Goal: Transaction & Acquisition: Purchase product/service

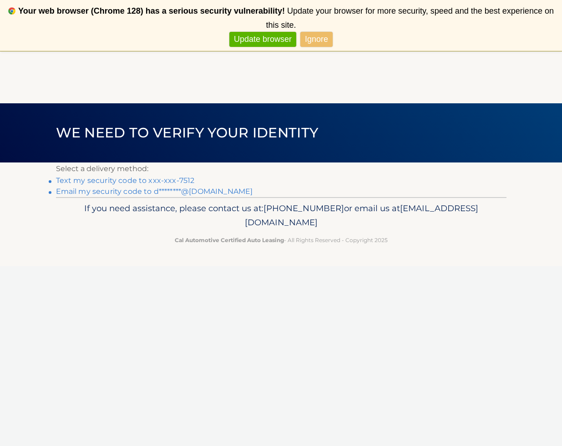
click at [144, 182] on link "Text my security code to xxx-xxx-7512" at bounding box center [125, 180] width 139 height 9
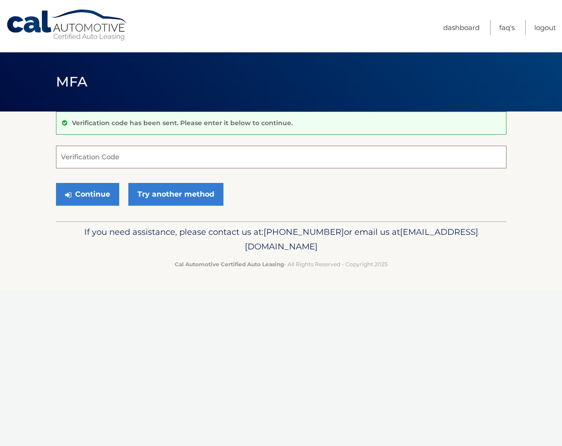
click at [101, 162] on input "Verification Code" at bounding box center [281, 157] width 451 height 23
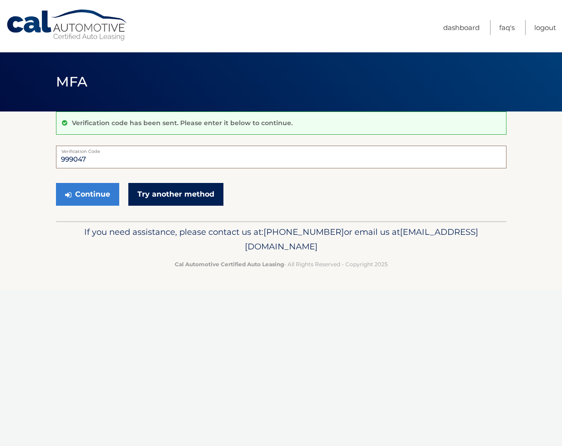
type input "999047"
click at [144, 197] on link "Try another method" at bounding box center [175, 194] width 95 height 23
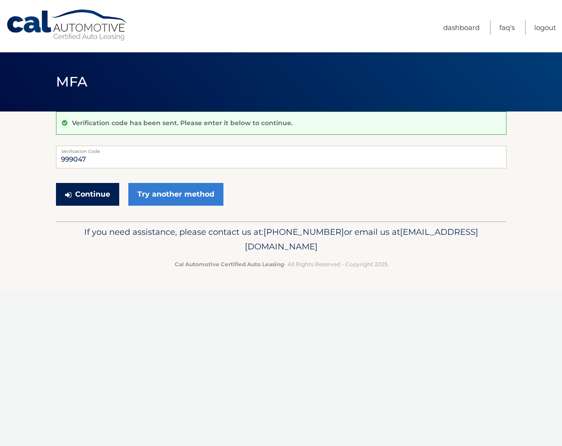
click at [85, 193] on button "Continue" at bounding box center [87, 194] width 63 height 23
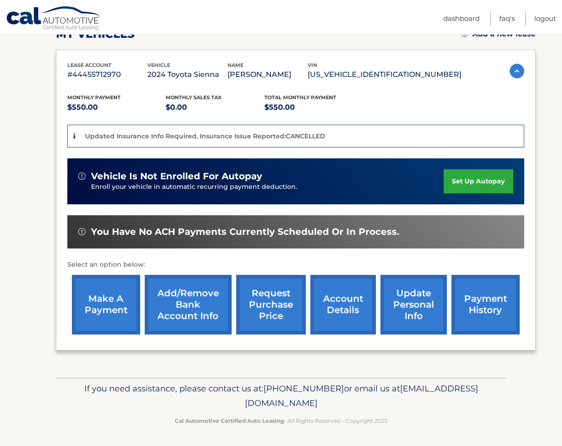
click at [106, 297] on link "make a payment" at bounding box center [106, 305] width 68 height 60
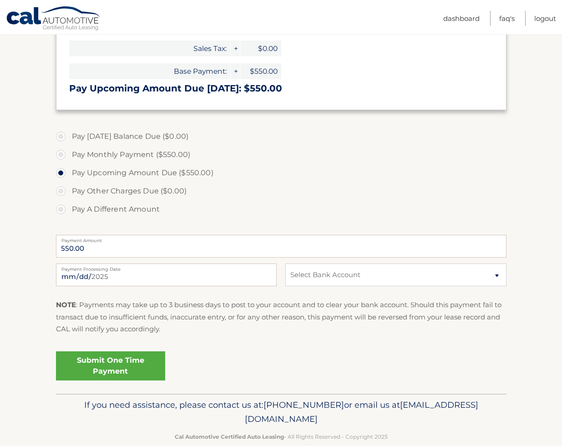
scroll to position [188, 0]
click at [357, 276] on select "Select Bank Account Checking FLAGSTAR BANK, NA *****0737 Checking JPMORGAN CHAS…" at bounding box center [395, 274] width 221 height 23
select select "YzlhOWQ4MGMtY2NmOC00OWU1LTk2MDYtZTg2Y2U2MjRiODc5"
click at [101, 363] on link "Submit One Time Payment" at bounding box center [110, 365] width 109 height 29
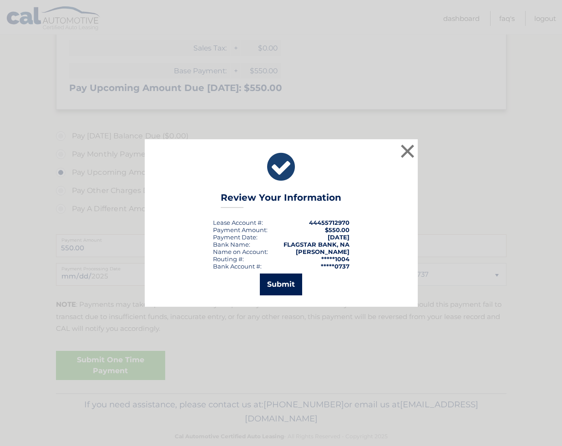
click at [271, 283] on button "Submit" at bounding box center [281, 284] width 42 height 22
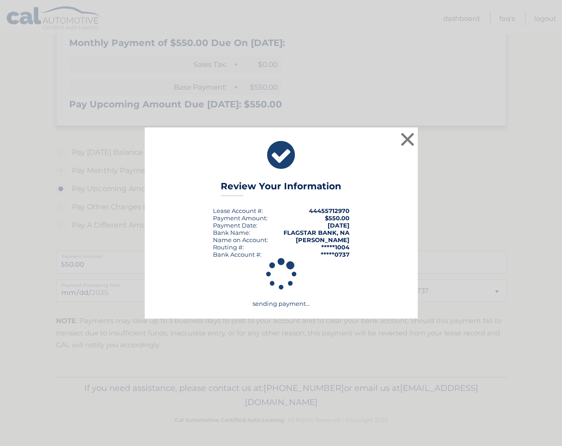
scroll to position [172, 0]
